Goal: Check status: Check status

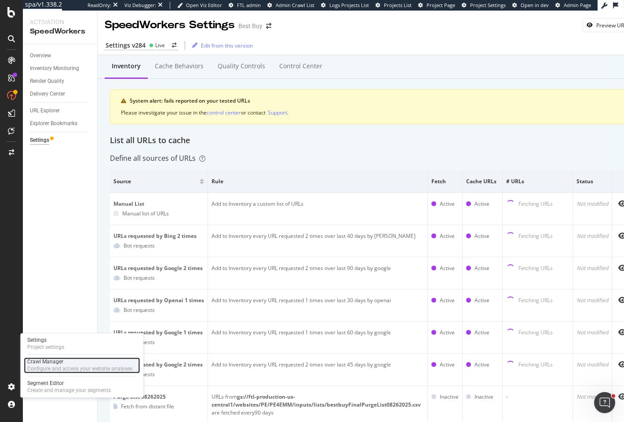
click at [44, 370] on div "Configure and access your website analyses" at bounding box center [79, 368] width 105 height 7
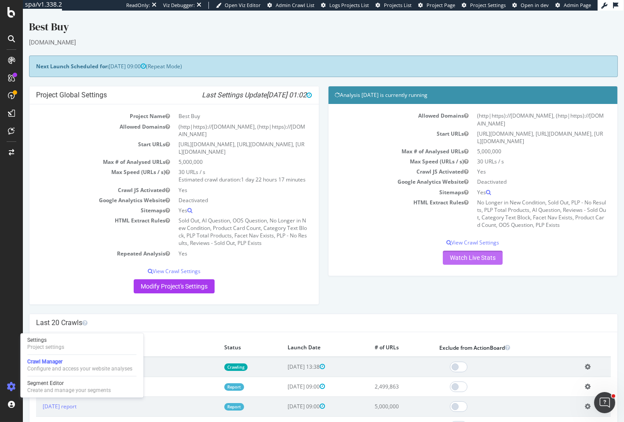
click at [491, 256] on link "Watch Live Stats" at bounding box center [473, 257] width 60 height 14
